Goal: Check status: Check status

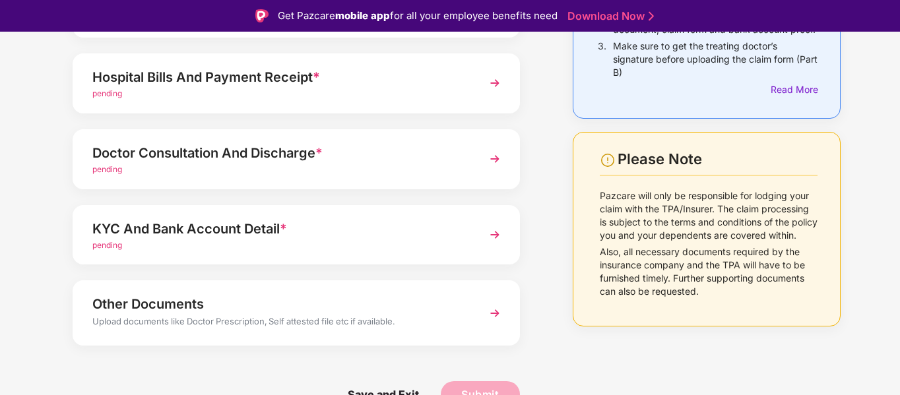
scroll to position [188, 0]
click at [491, 233] on img at bounding box center [495, 234] width 24 height 24
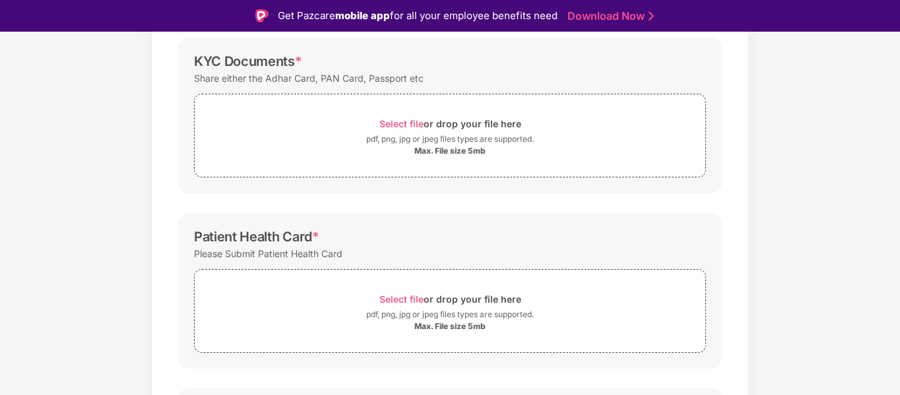
scroll to position [0, 0]
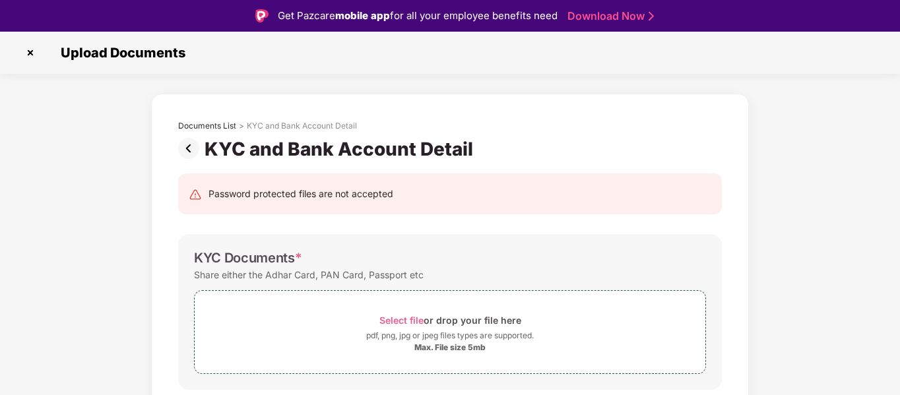
click at [31, 51] on img at bounding box center [30, 52] width 21 height 21
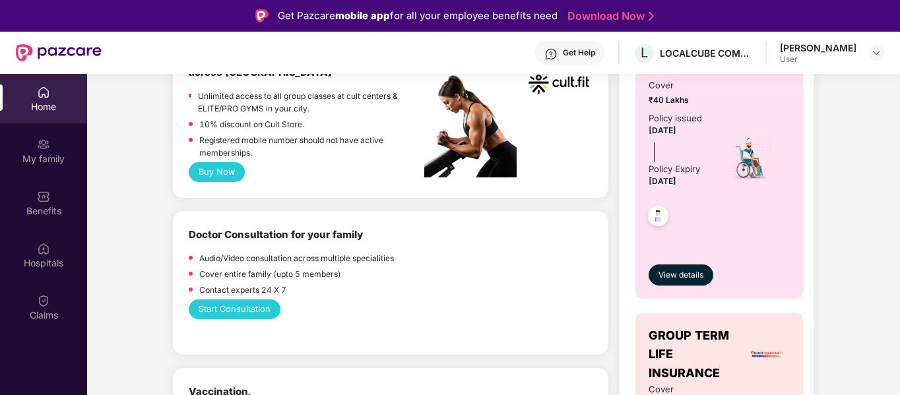
scroll to position [726, 0]
